Goal: Communication & Community: Connect with others

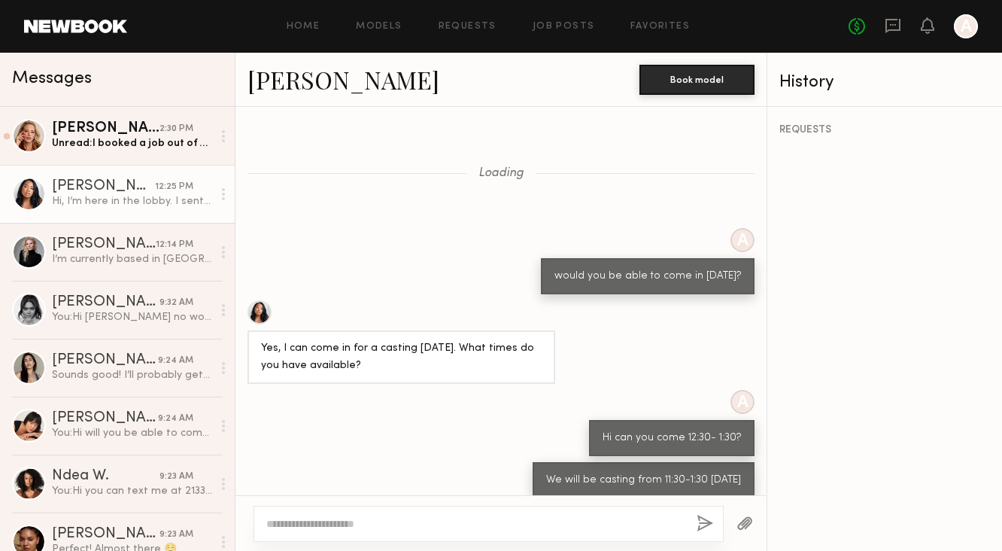
click at [135, 145] on div "Unread: I booked a job out of state for this week. When are you looking to shoo…" at bounding box center [132, 143] width 160 height 14
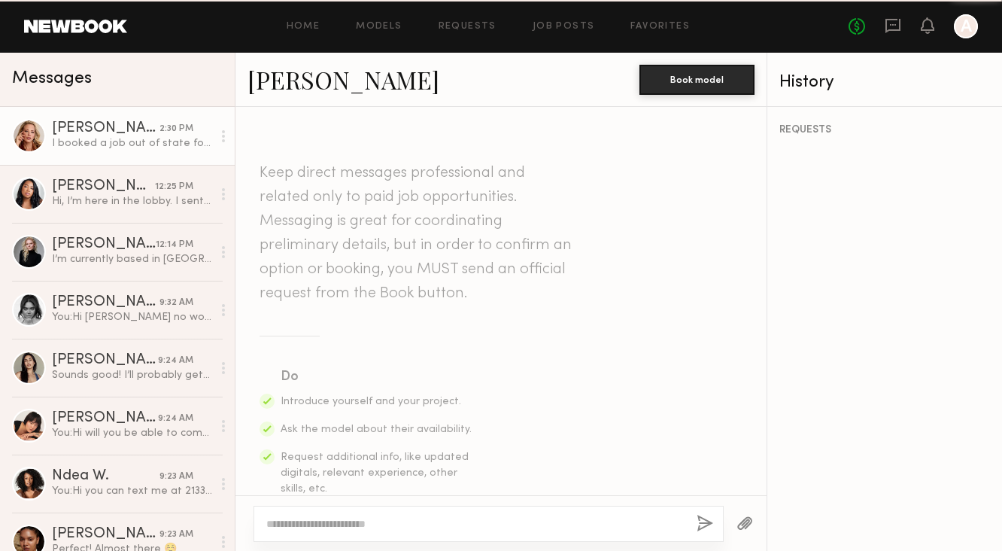
scroll to position [974, 0]
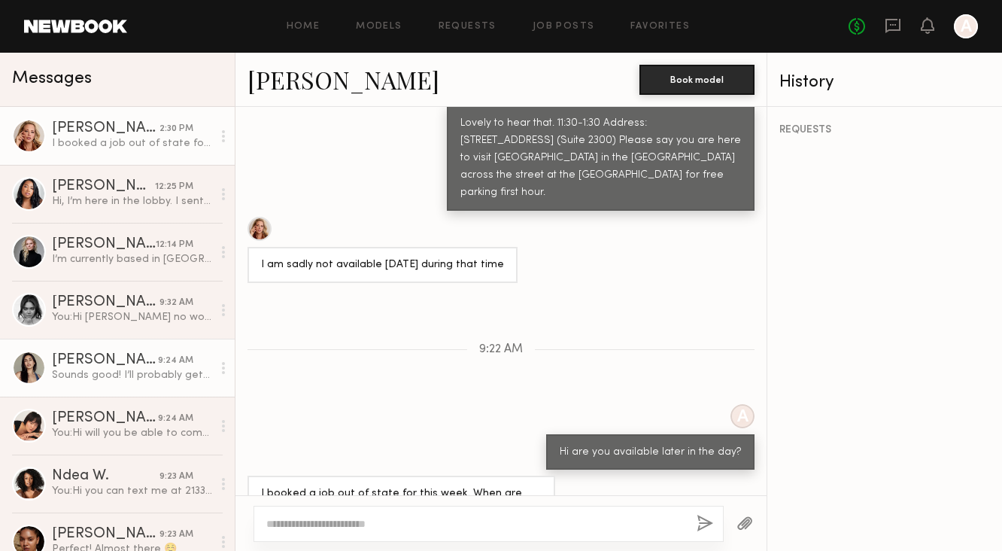
click at [113, 374] on div "Sounds good! I’ll probably get there a little bit after noon :)" at bounding box center [132, 375] width 160 height 14
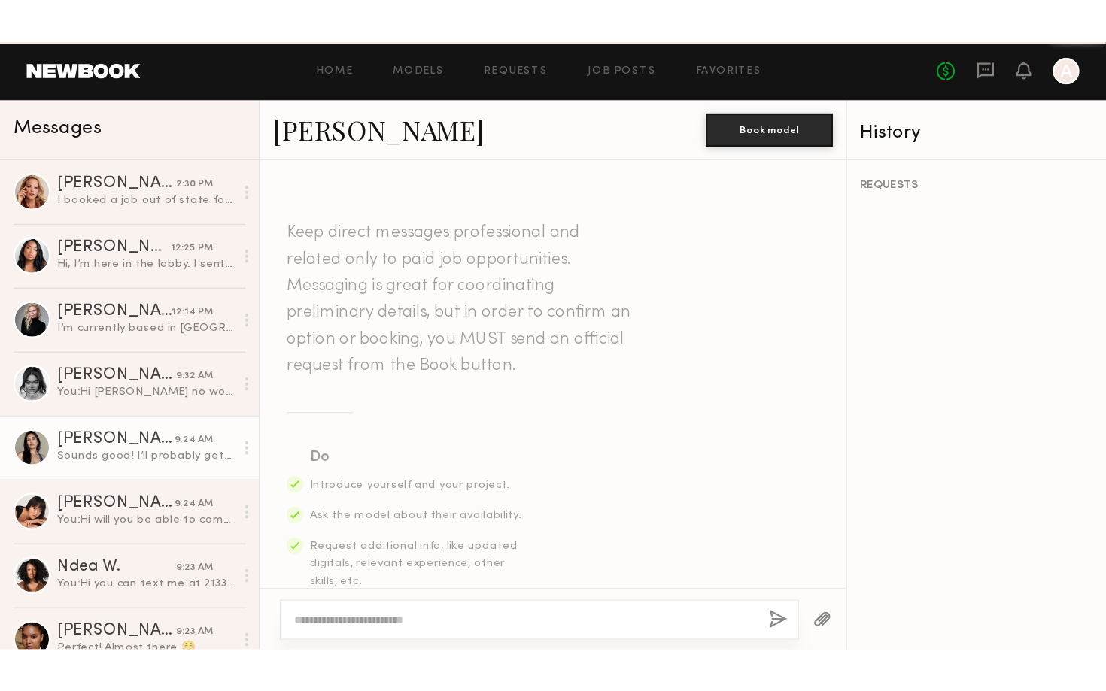
scroll to position [1051, 0]
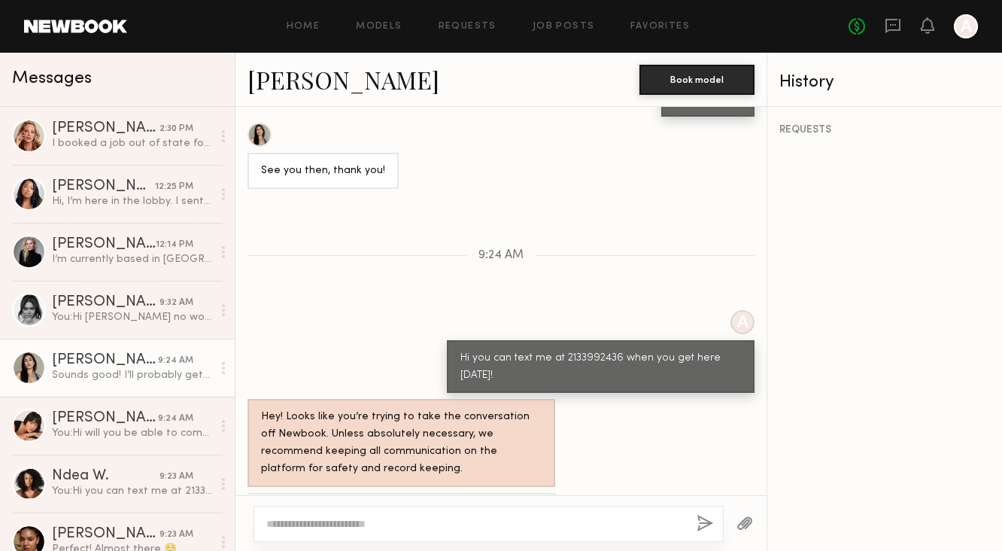
click at [324, 83] on link "Sharon C." at bounding box center [343, 79] width 192 height 32
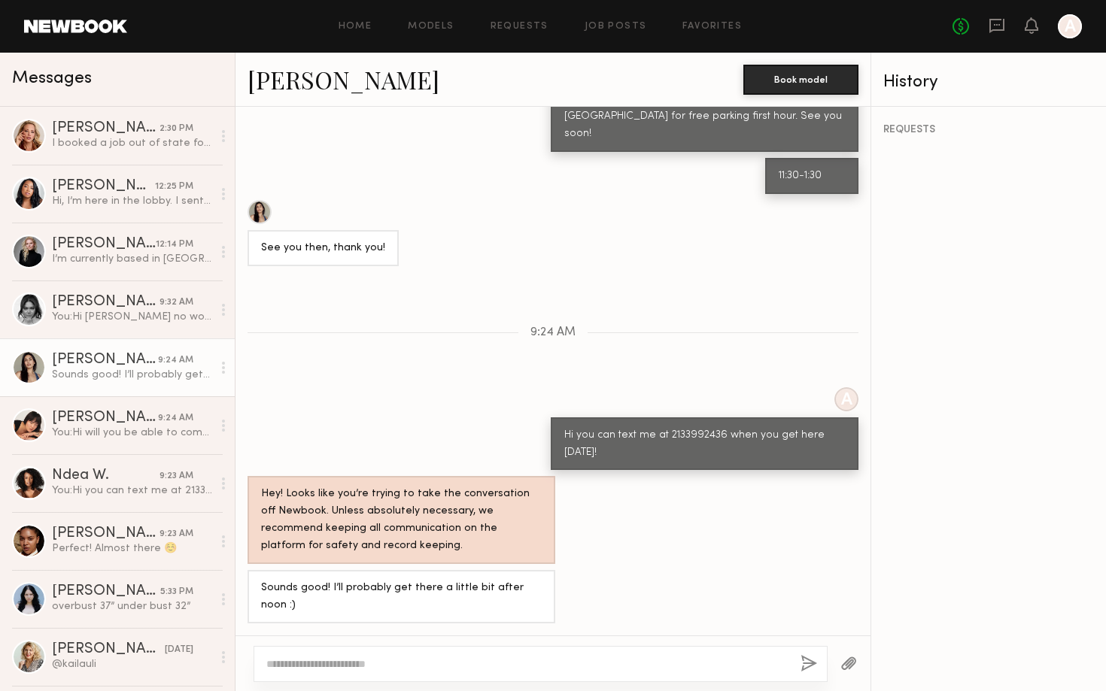
scroll to position [754, 0]
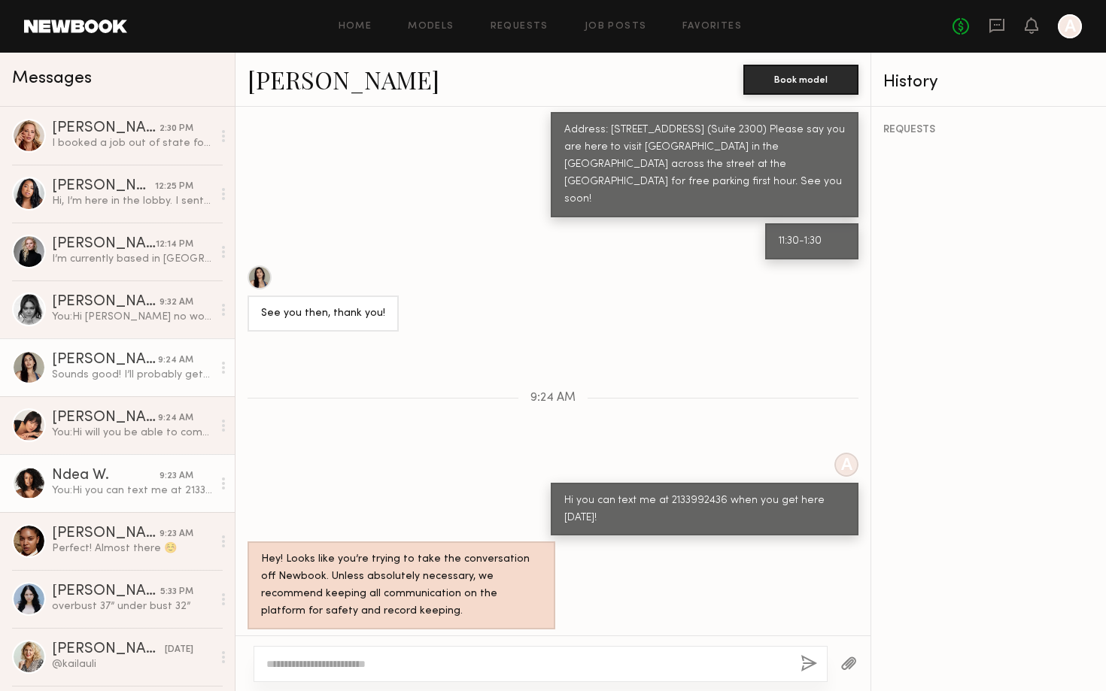
click at [118, 469] on div "Ndea W." at bounding box center [106, 476] width 108 height 15
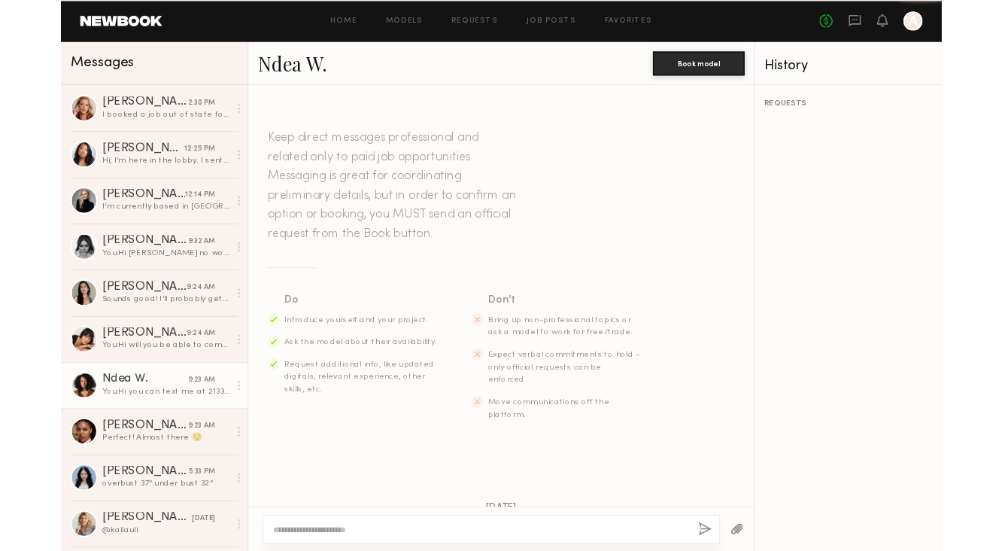
scroll to position [972, 0]
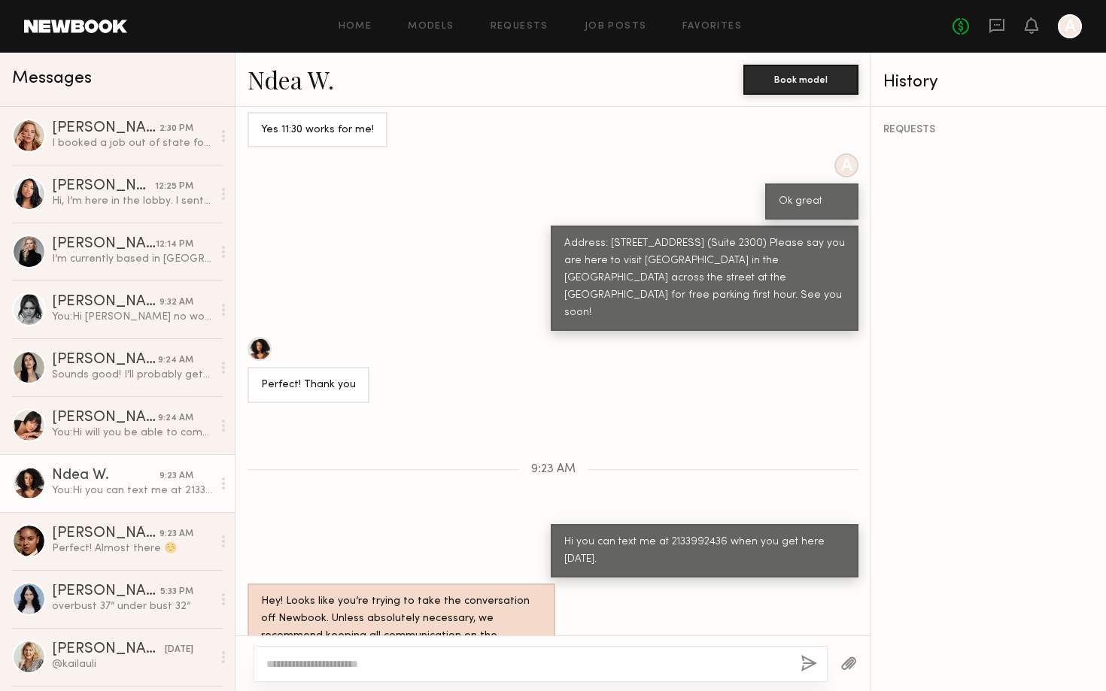
click at [311, 74] on link "Ndea W." at bounding box center [290, 79] width 87 height 32
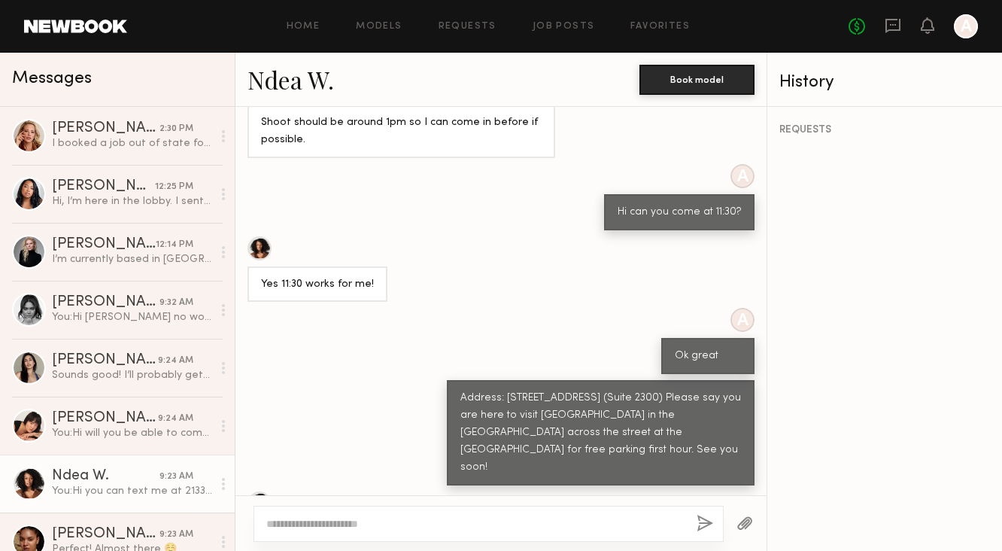
scroll to position [1128, 0]
